Goal: Task Accomplishment & Management: Manage account settings

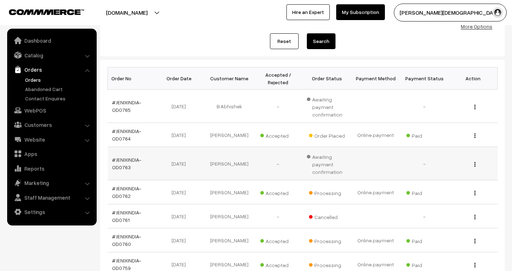
scroll to position [79, 0]
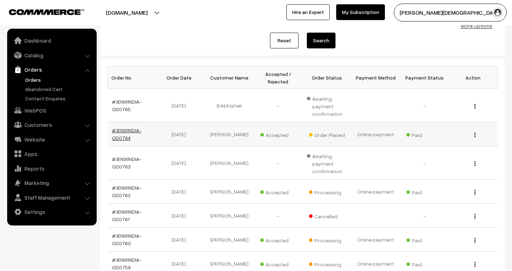
click at [128, 127] on link "#JENIXINDIA-OD0764" at bounding box center [126, 134] width 29 height 14
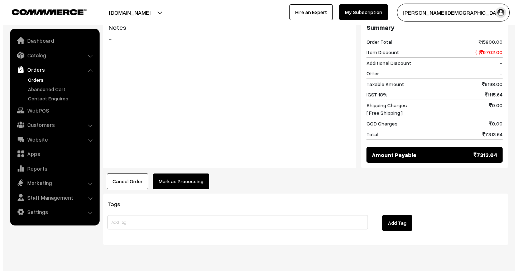
scroll to position [335, 0]
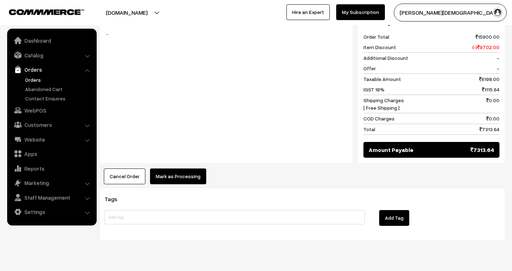
click at [188, 168] on button "Mark as Processing" at bounding box center [178, 176] width 56 height 16
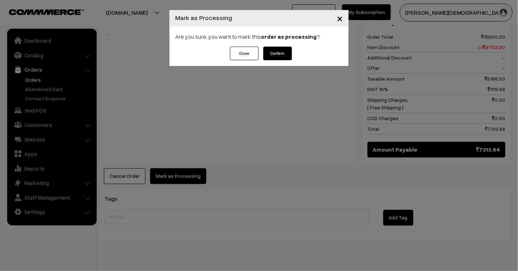
click at [277, 50] on button "Confirm" at bounding box center [277, 54] width 29 height 14
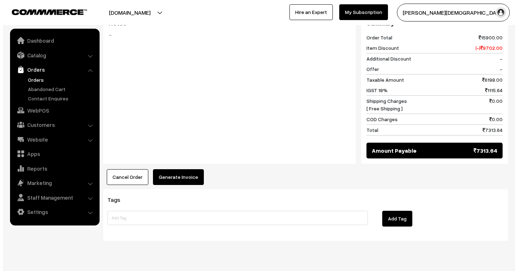
scroll to position [335, 0]
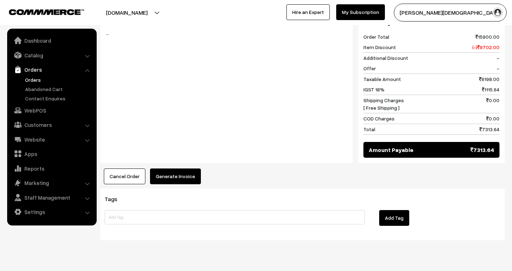
click at [183, 168] on button "Generate Invoice" at bounding box center [175, 176] width 51 height 16
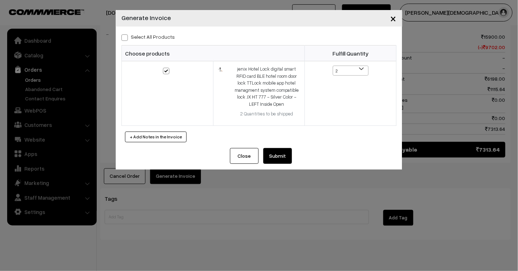
click at [281, 156] on button "Submit" at bounding box center [277, 156] width 29 height 16
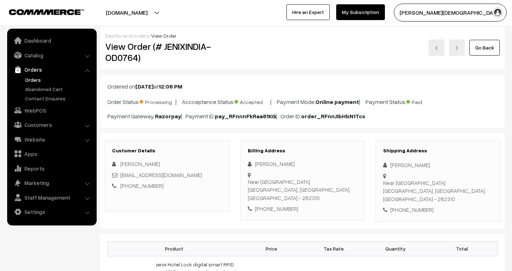
click at [137, 34] on link "orders" at bounding box center [141, 36] width 16 height 6
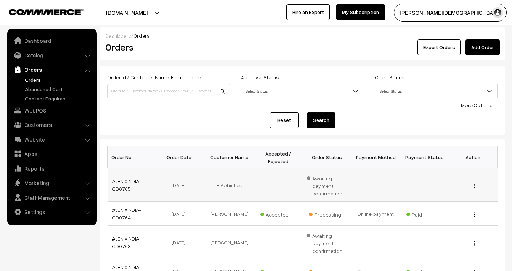
scroll to position [40, 0]
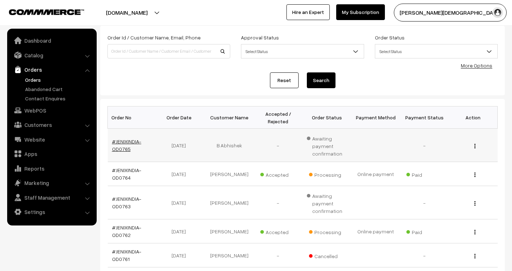
click at [123, 141] on link "#JENIXINDIA-OD0765" at bounding box center [126, 145] width 29 height 14
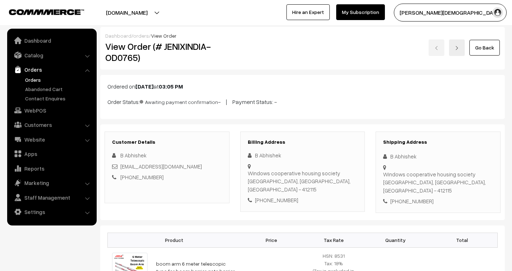
click at [144, 37] on link "orders" at bounding box center [141, 36] width 16 height 6
